Goal: Task Accomplishment & Management: Manage account settings

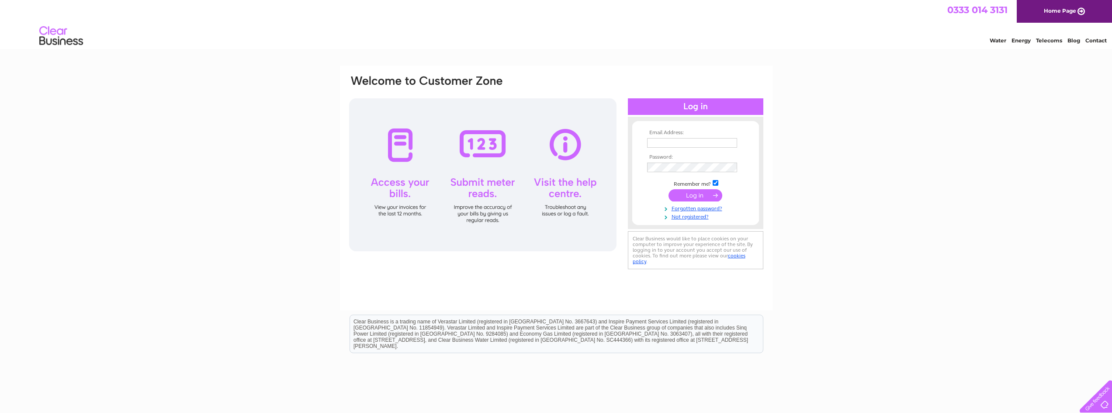
type input "[PERSON_NAME][EMAIL_ADDRESS][DOMAIN_NAME]"
click at [688, 195] on input "submit" at bounding box center [696, 195] width 54 height 12
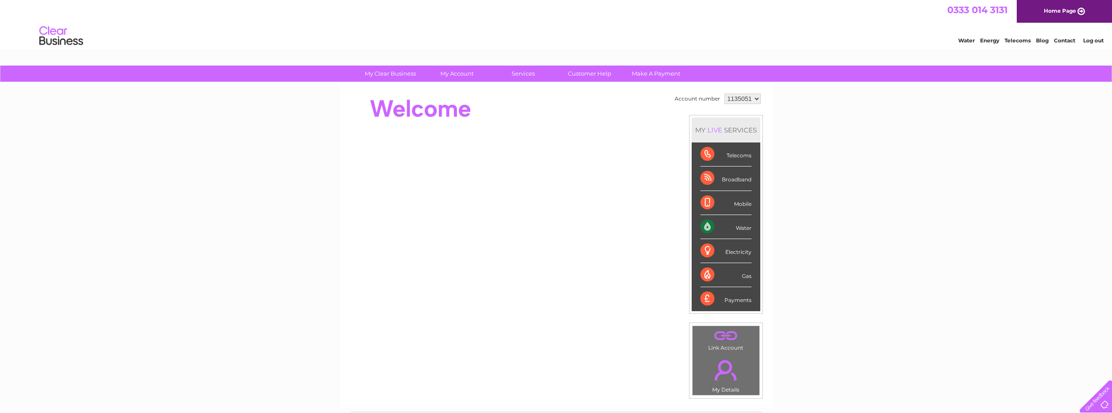
click at [737, 98] on select "1135051 1144595" at bounding box center [743, 99] width 36 height 10
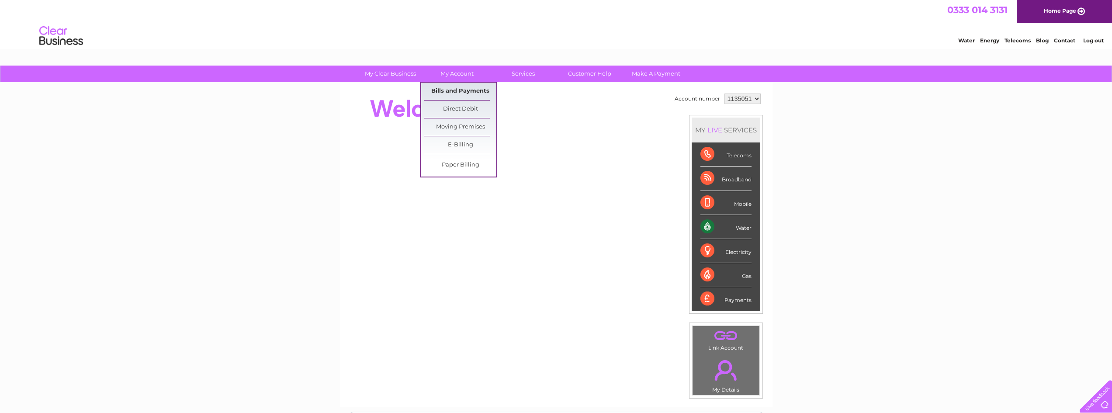
click at [466, 91] on link "Bills and Payments" at bounding box center [460, 91] width 72 height 17
